Goal: Task Accomplishment & Management: Manage account settings

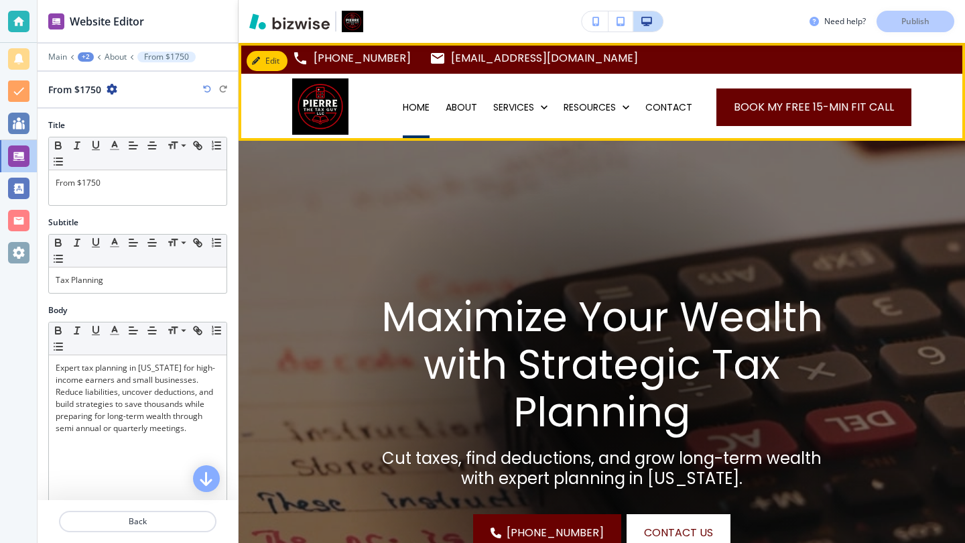
click at [430, 105] on p "HOME" at bounding box center [416, 107] width 27 height 13
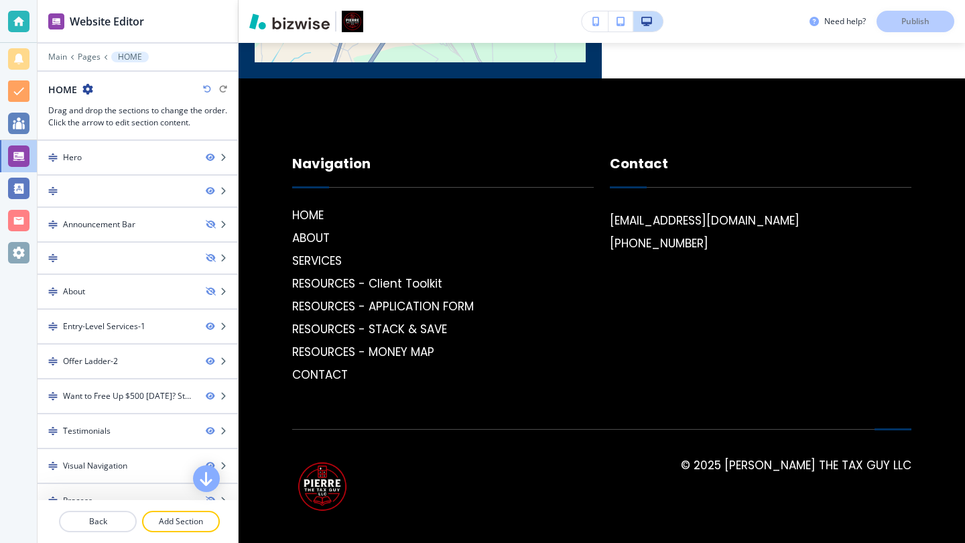
scroll to position [3998, 0]
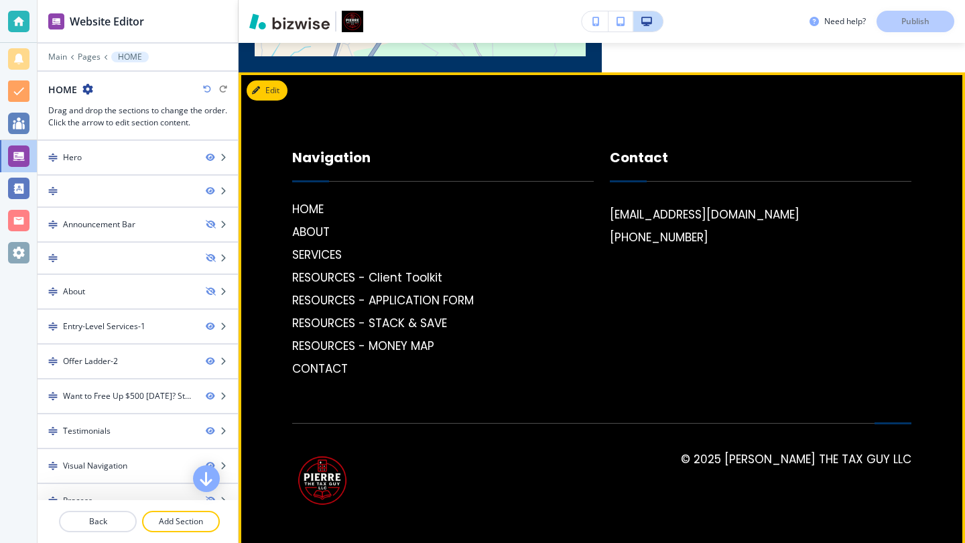
click at [392, 456] on div "© 2025 [PERSON_NAME] The Tax Guy LLC" at bounding box center [601, 467] width 619 height 89
click at [272, 80] on button "Edit Footer" at bounding box center [282, 90] width 70 height 20
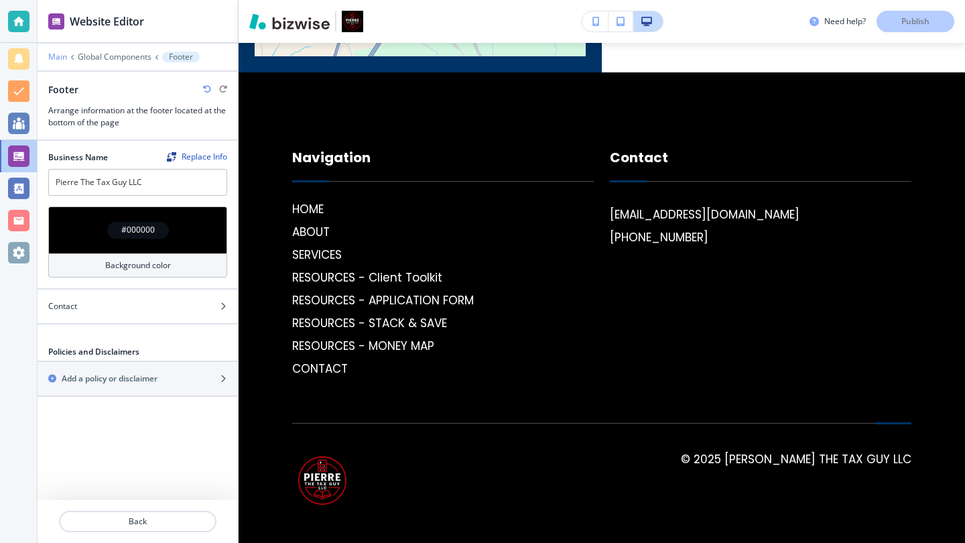
click at [64, 53] on p "Main" at bounding box center [57, 56] width 19 height 9
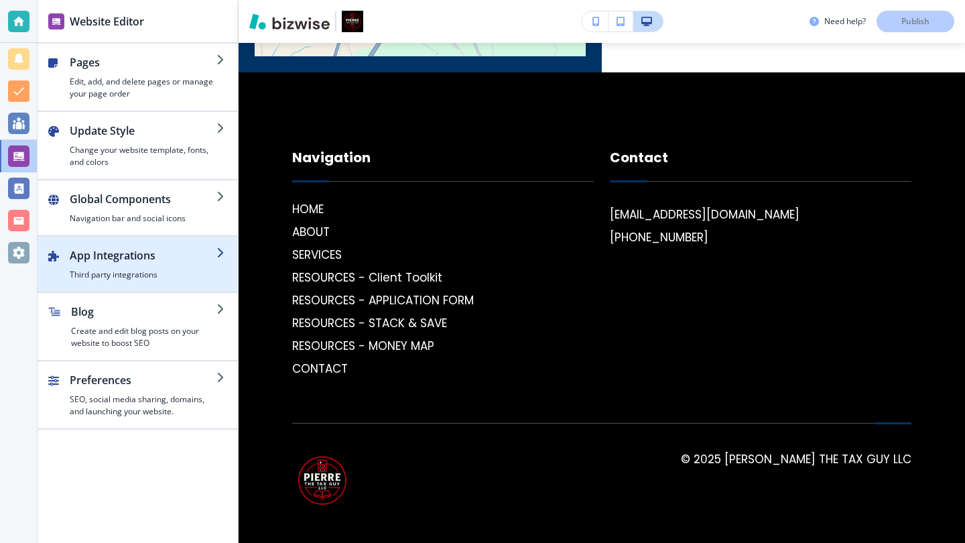
click at [210, 263] on h2 "App Integrations" at bounding box center [143, 255] width 147 height 16
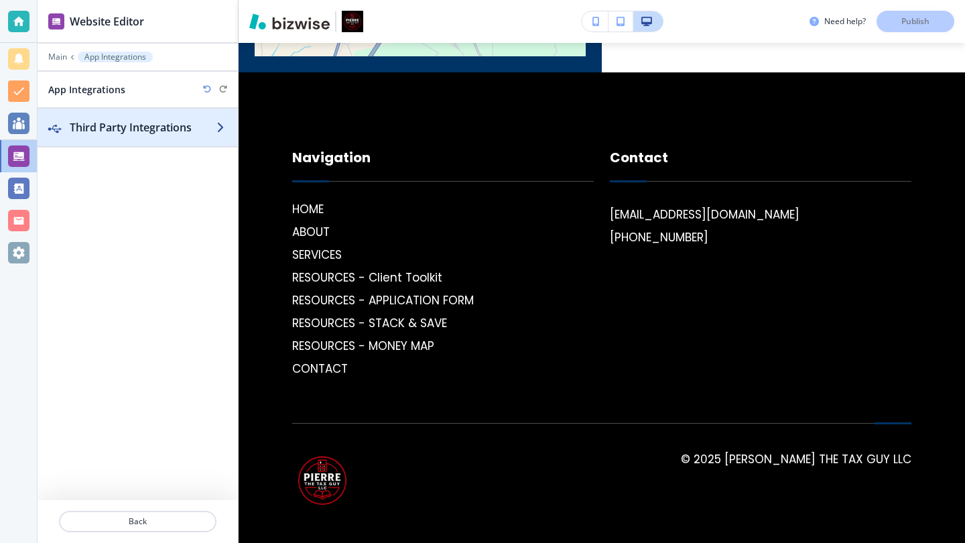
click at [224, 125] on icon "button" at bounding box center [221, 127] width 11 height 11
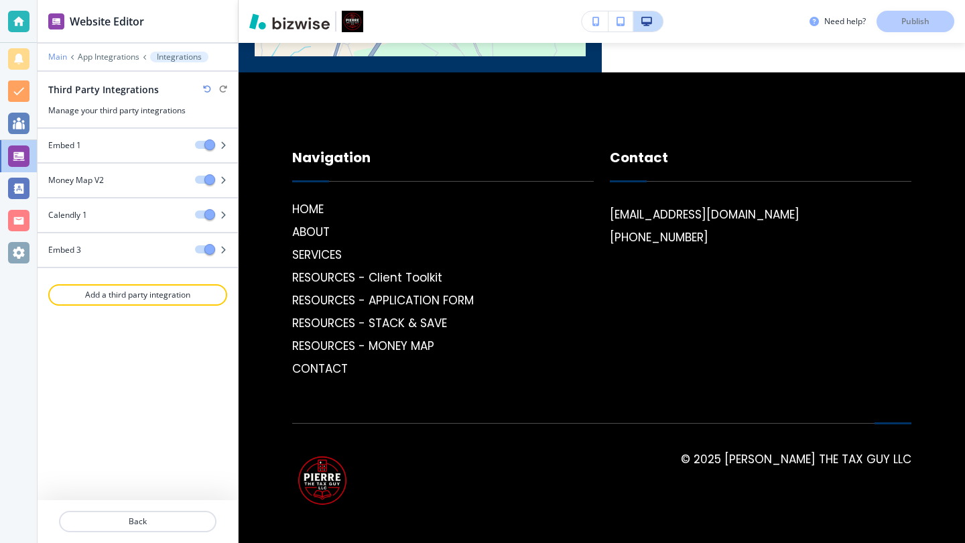
click at [60, 56] on p "Main" at bounding box center [57, 56] width 19 height 9
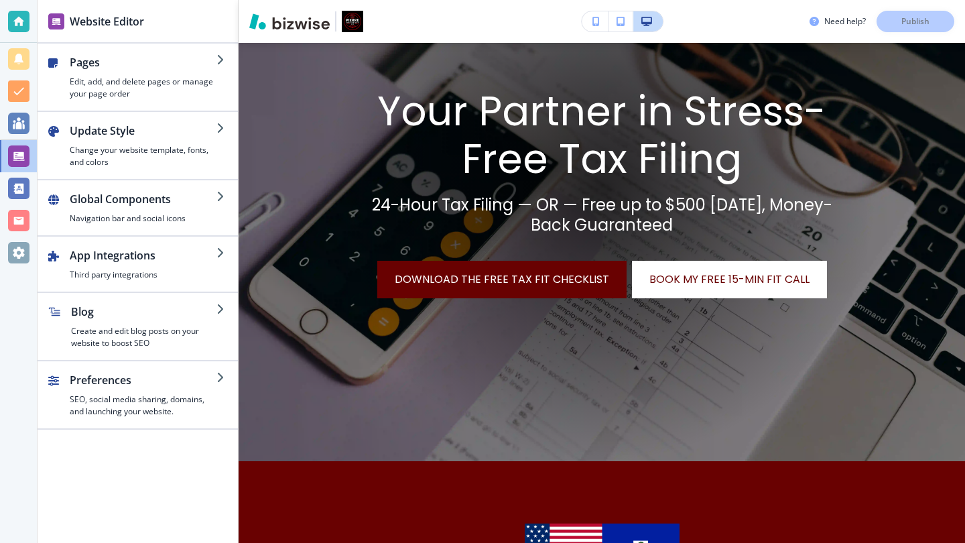
scroll to position [0, 0]
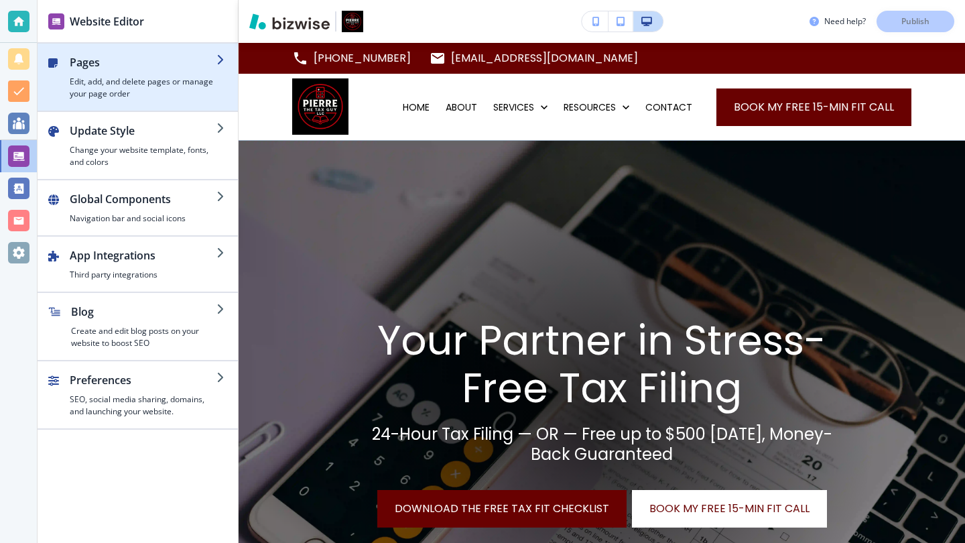
click at [159, 61] on h2 "Pages" at bounding box center [143, 62] width 147 height 16
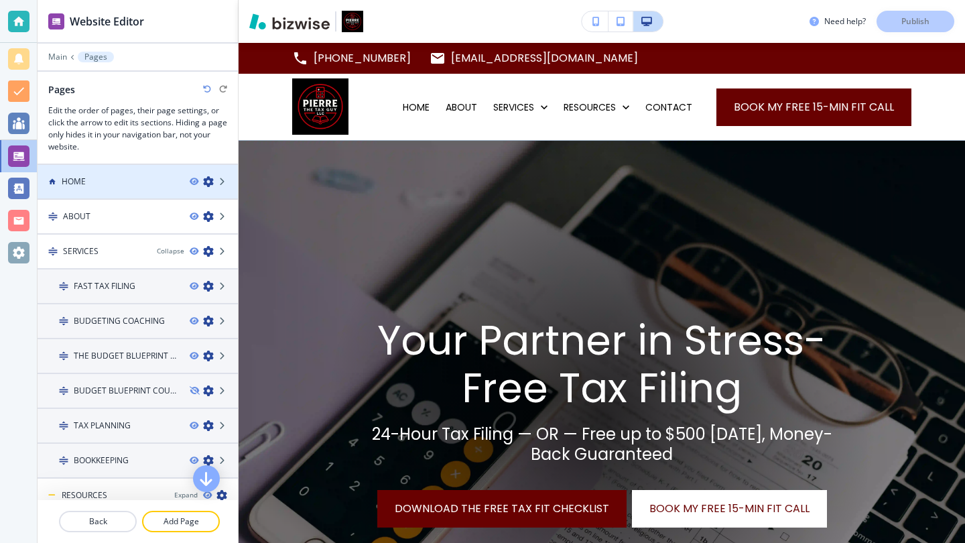
click at [129, 188] on div at bounding box center [138, 193] width 200 height 11
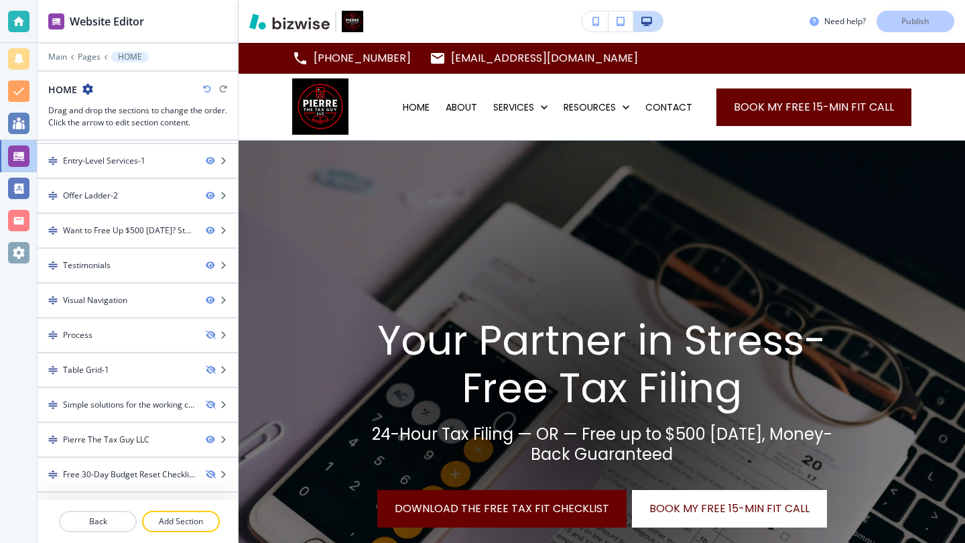
scroll to position [192, 0]
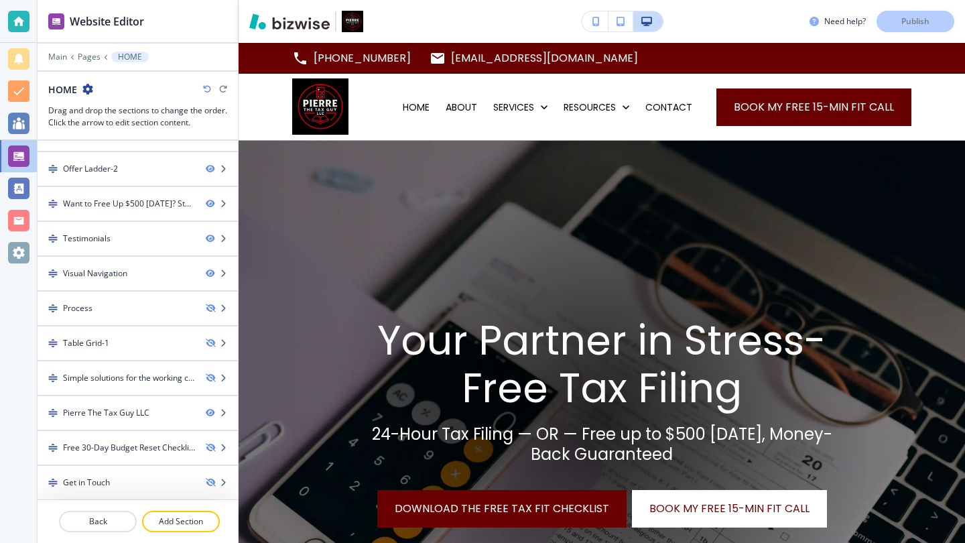
click at [92, 87] on icon "button" at bounding box center [87, 89] width 11 height 11
click at [142, 76] on div at bounding box center [138, 77] width 200 height 11
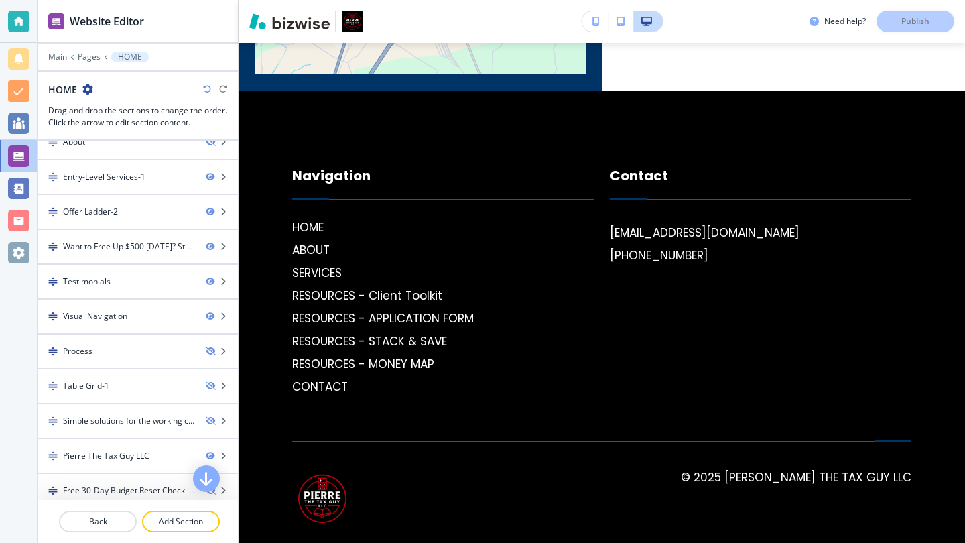
scroll to position [3998, 0]
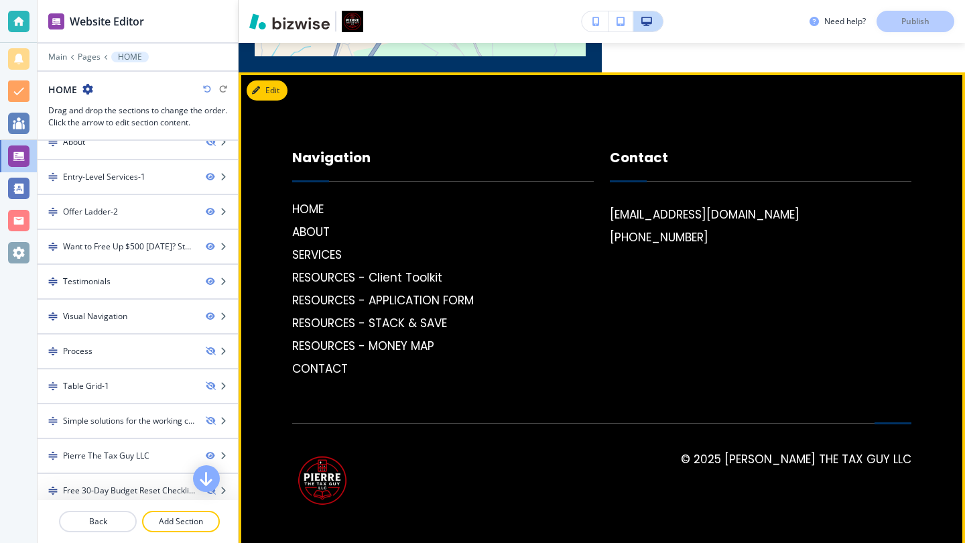
click at [519, 449] on div "© 2025 [PERSON_NAME] The Tax Guy LLC" at bounding box center [601, 467] width 619 height 89
click at [273, 80] on button "Edit Footer" at bounding box center [282, 90] width 70 height 20
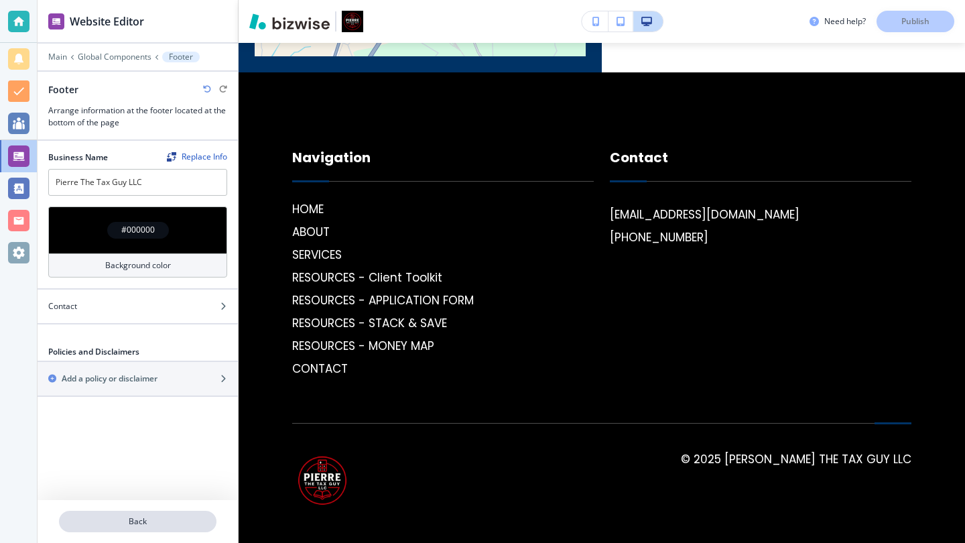
click at [163, 513] on button "Back" at bounding box center [137, 521] width 157 height 21
